Goal: Transaction & Acquisition: Subscribe to service/newsletter

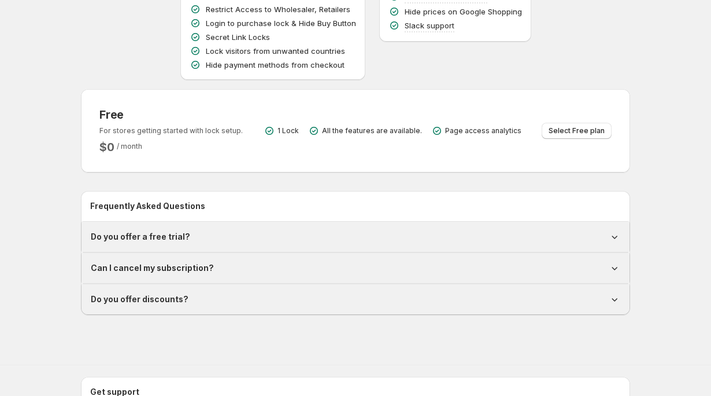
scroll to position [222, 0]
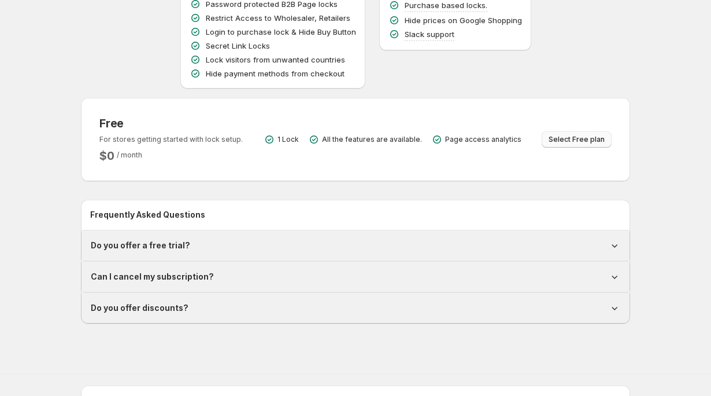
click at [559, 141] on span "Select Free plan" at bounding box center [577, 139] width 56 height 9
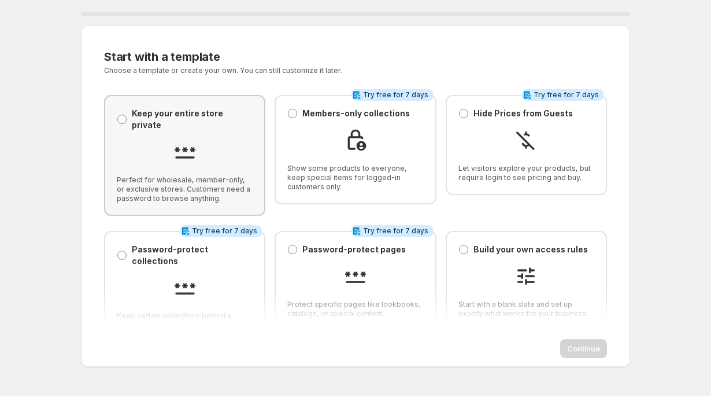
click at [137, 148] on div at bounding box center [185, 153] width 136 height 26
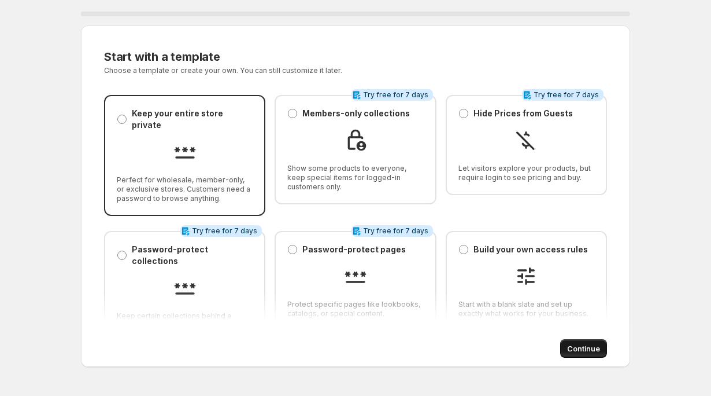
click at [584, 355] on button "Continue" at bounding box center [584, 348] width 47 height 19
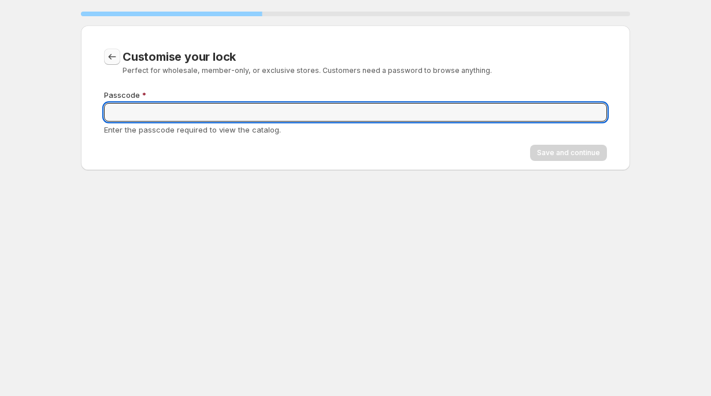
click at [115, 64] on button "CustomisationStep.backToTemplates" at bounding box center [112, 57] width 16 height 16
